Goal: Find specific page/section: Find specific page/section

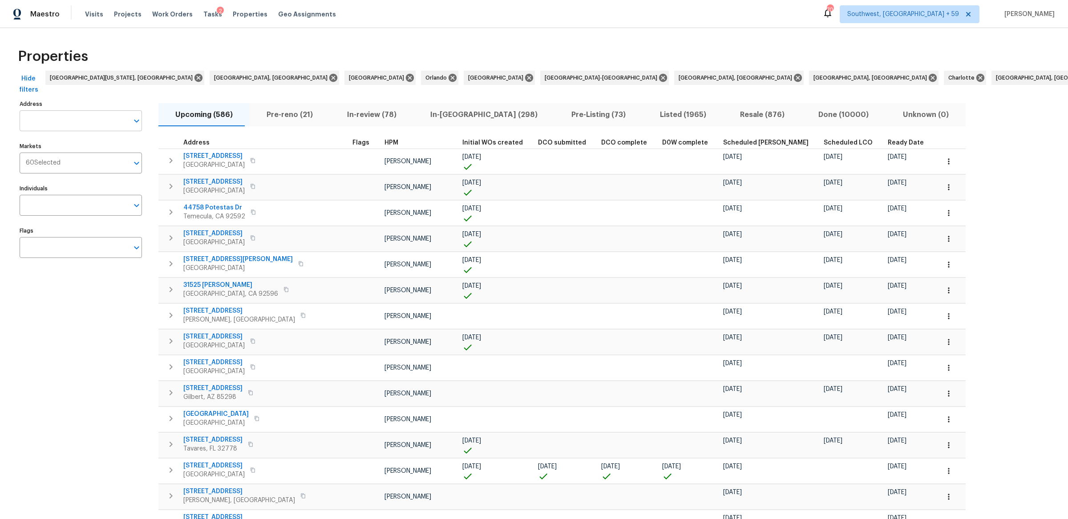
click at [80, 120] on input "Address" at bounding box center [74, 120] width 109 height 21
type input "1700"
click at [176, 13] on span "Work Orders" at bounding box center [172, 14] width 40 height 9
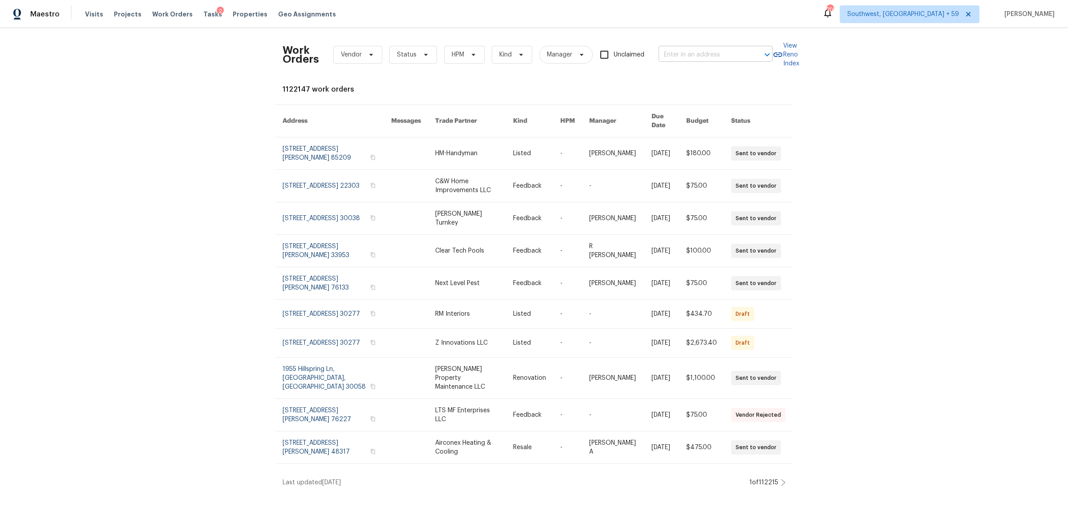
click at [709, 57] on input "text" at bounding box center [703, 55] width 89 height 14
type input "1700 azalea"
click at [717, 76] on li "[STREET_ADDRESS]" at bounding box center [717, 74] width 114 height 15
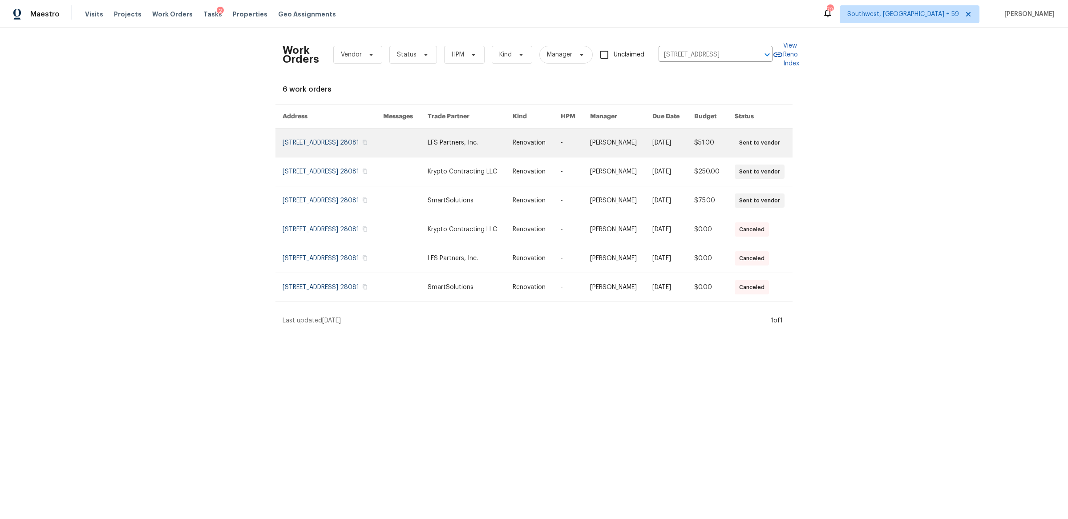
click at [360, 137] on link at bounding box center [333, 143] width 101 height 28
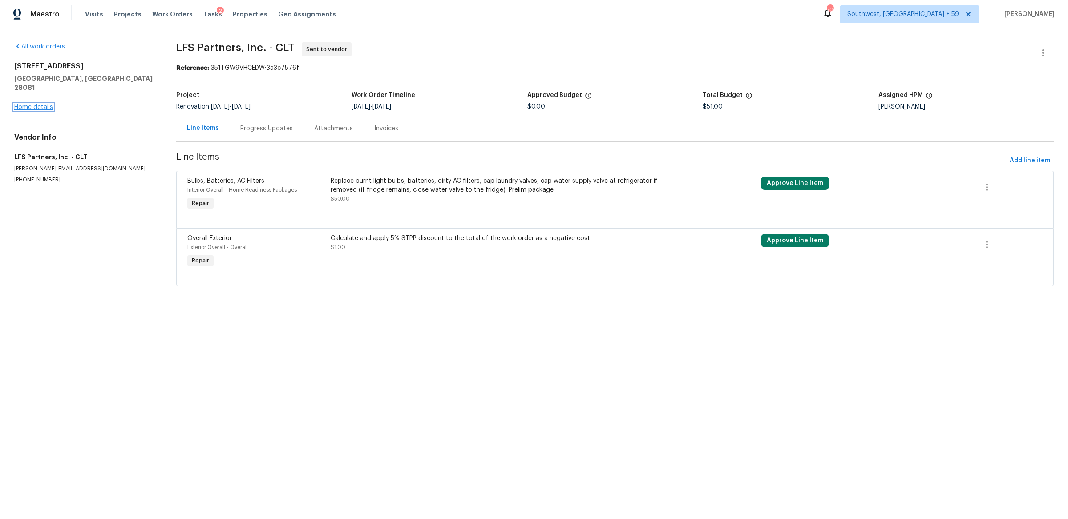
click at [40, 104] on link "Home details" at bounding box center [33, 107] width 39 height 6
